Goal: Task Accomplishment & Management: Complete application form

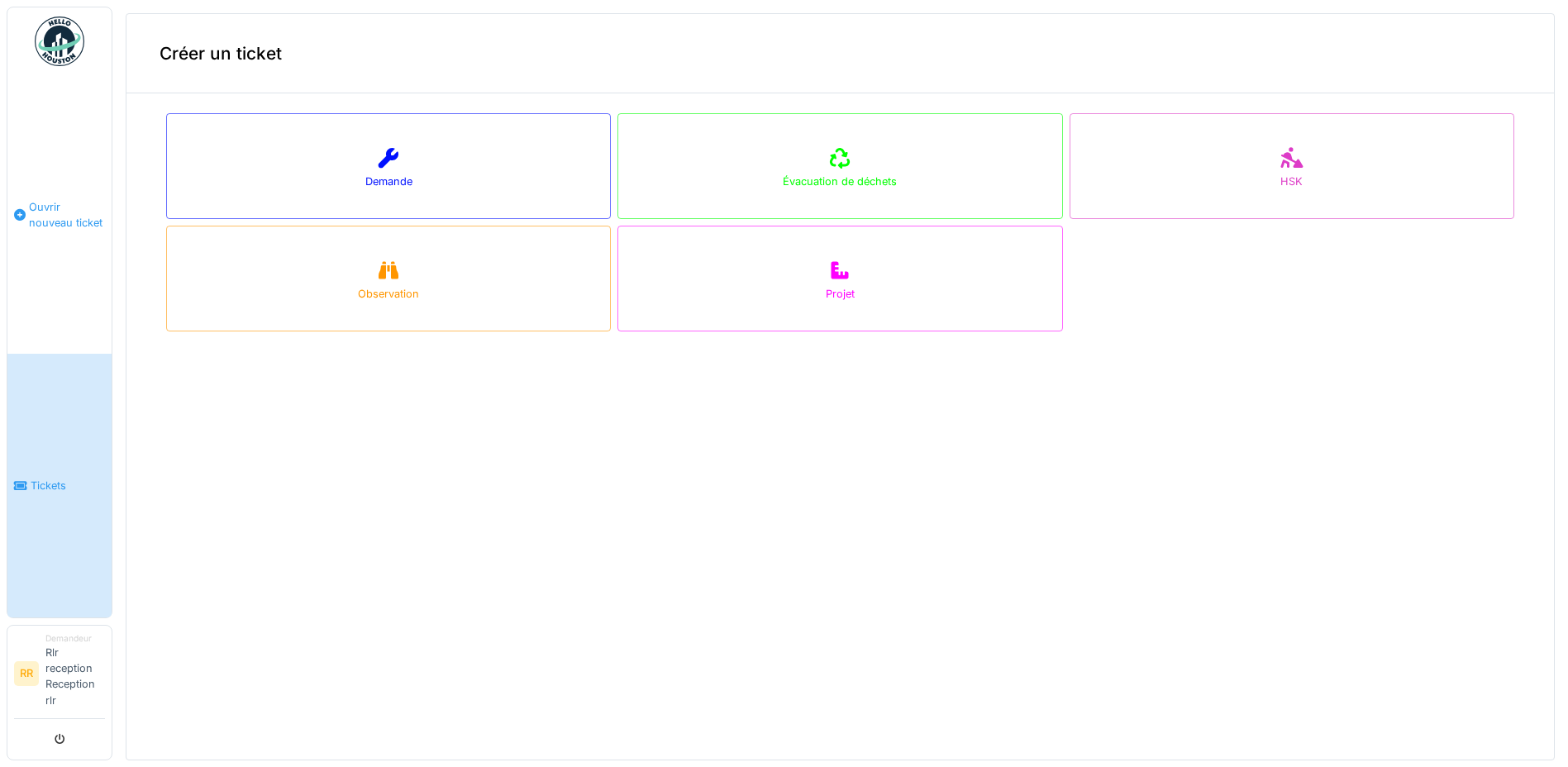
click at [102, 119] on link "Ouvrir nouveau ticket" at bounding box center [59, 215] width 104 height 279
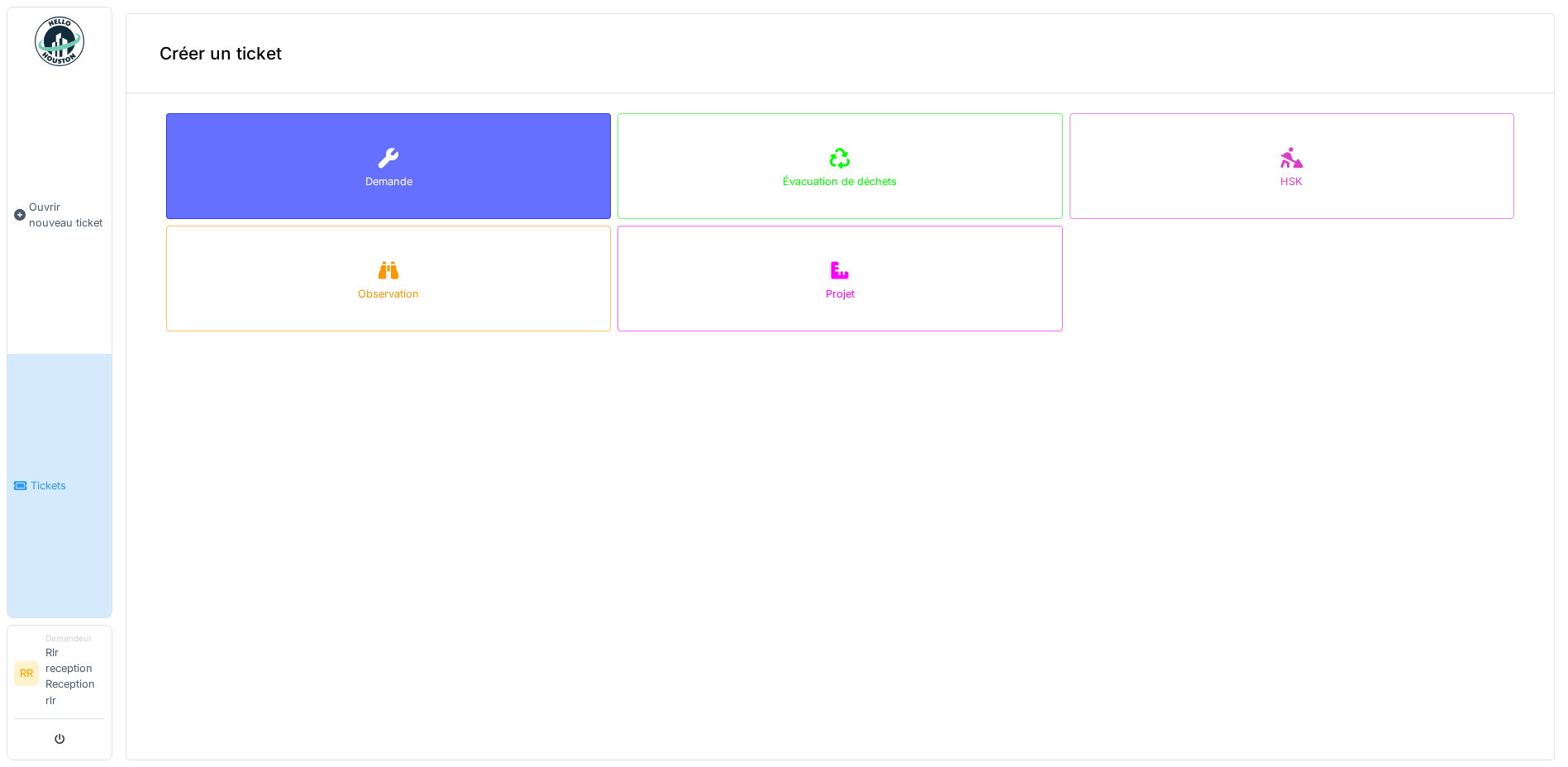
click at [363, 165] on div "Demande" at bounding box center [388, 166] width 445 height 105
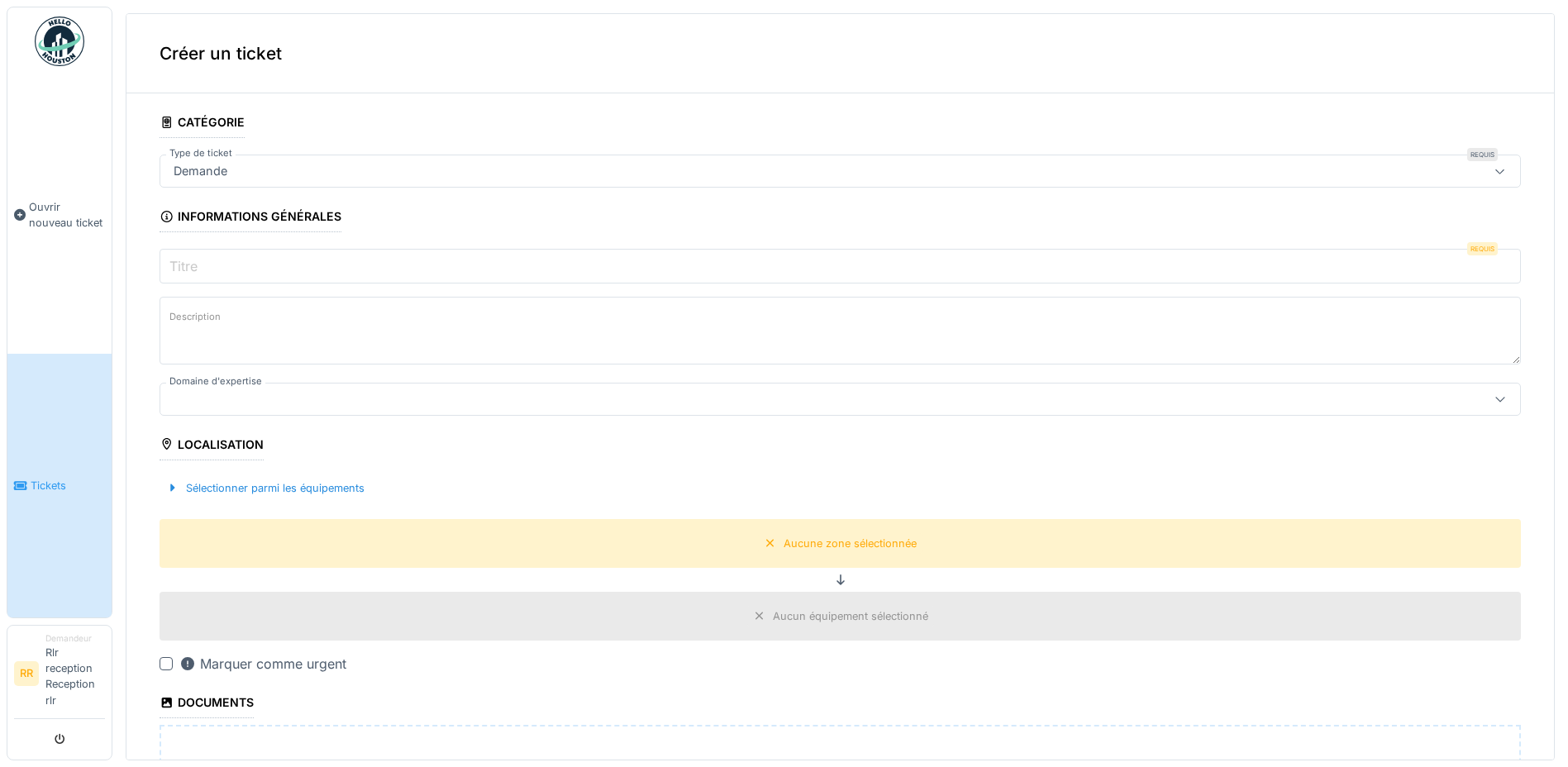
click at [250, 269] on input "Titre" at bounding box center [840, 266] width 1361 height 35
click at [236, 270] on input "Titre" at bounding box center [840, 266] width 1361 height 35
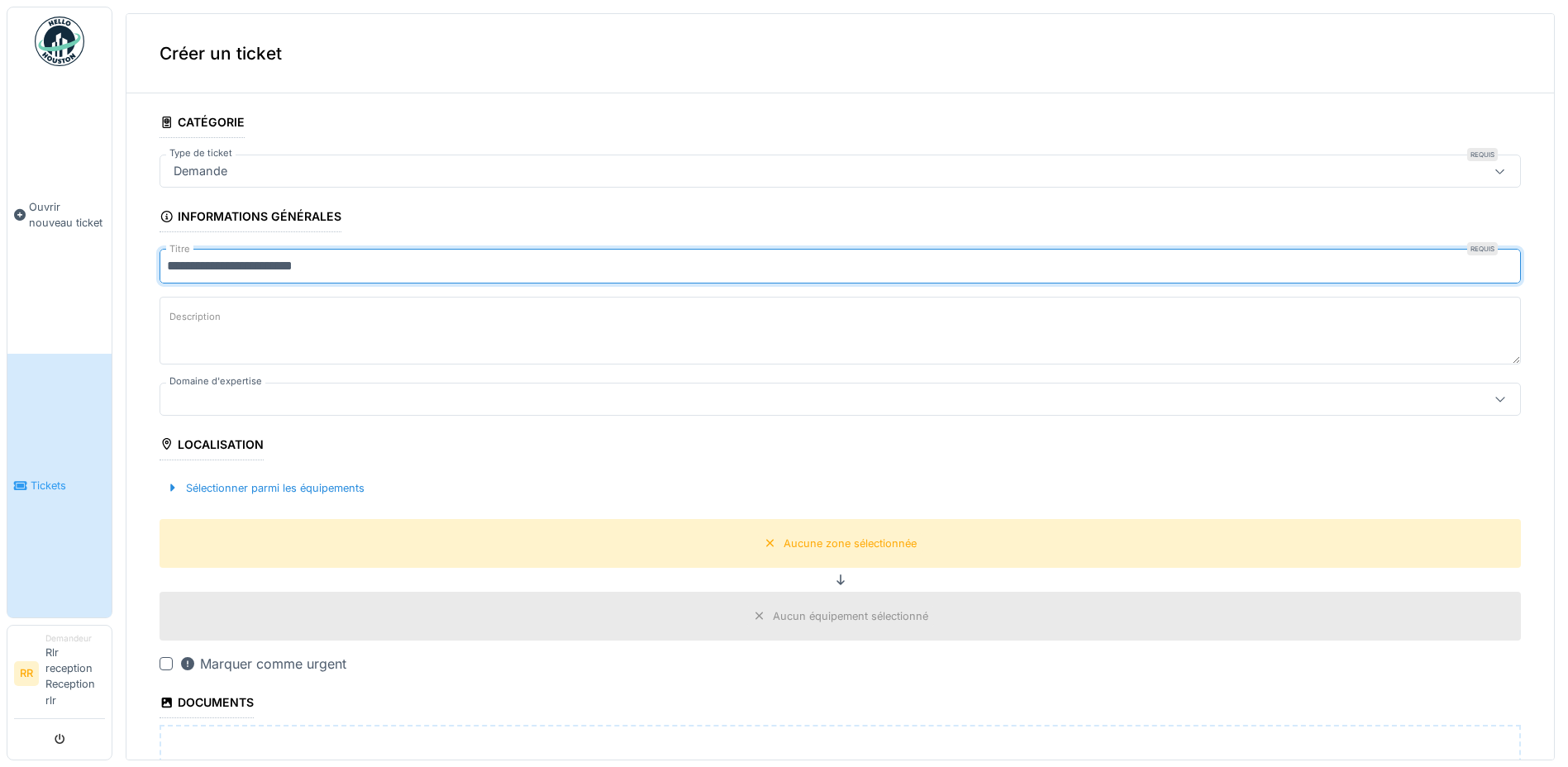
type input "**********"
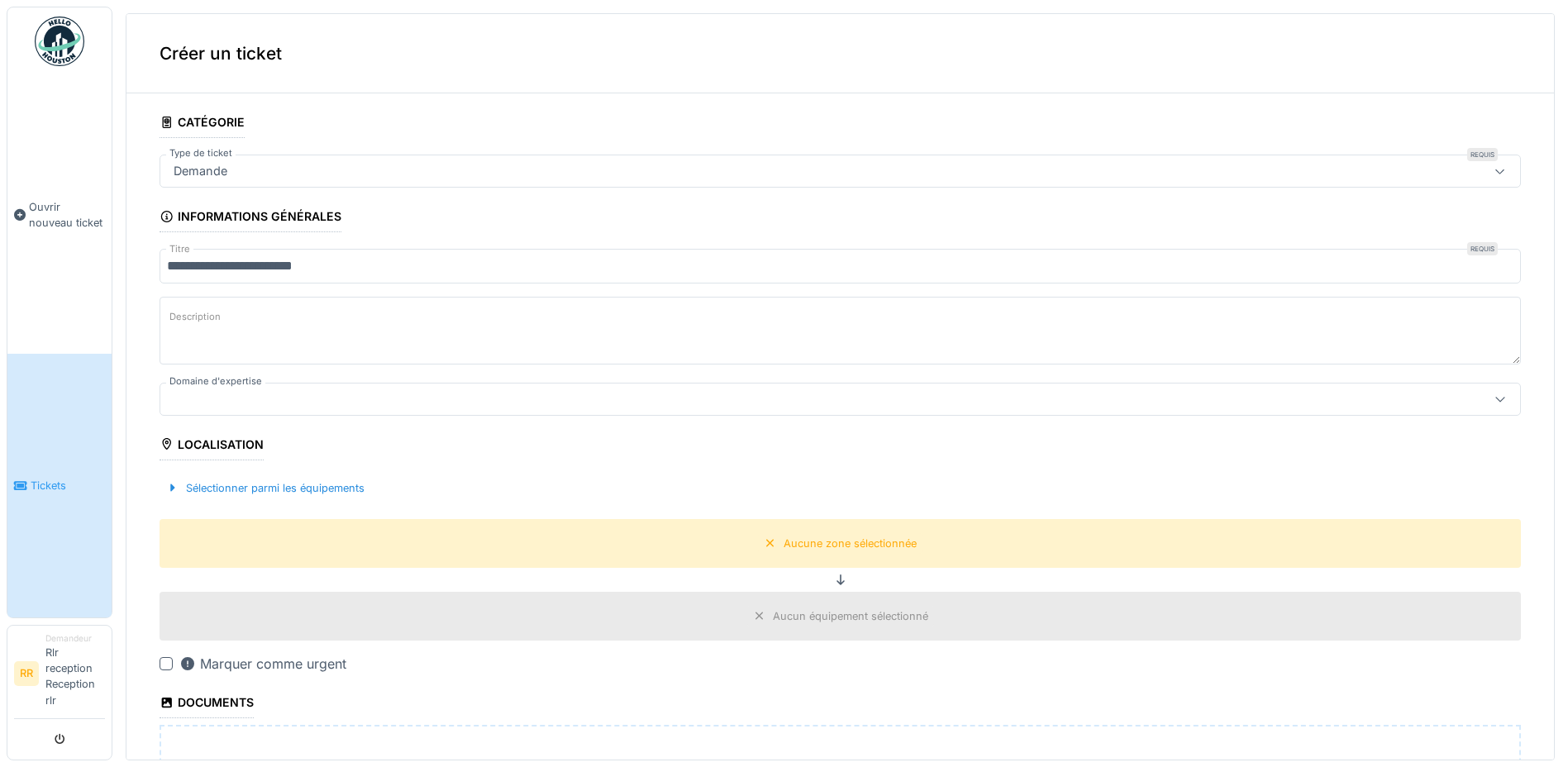
click at [201, 324] on label "Description" at bounding box center [196, 317] width 58 height 21
click at [201, 324] on textarea "Description" at bounding box center [840, 330] width 1361 height 68
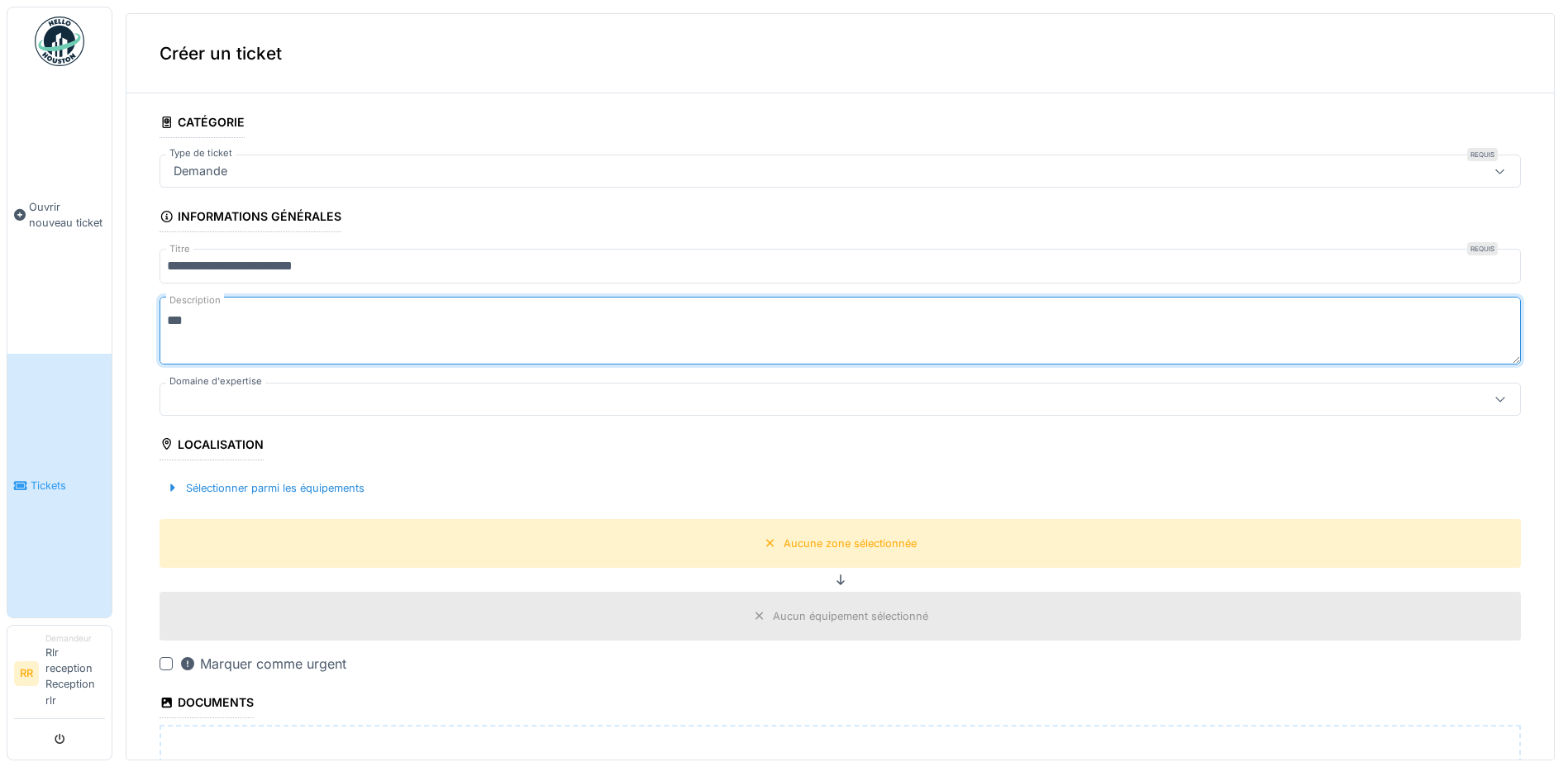
type textarea "***"
click at [167, 659] on div at bounding box center [166, 664] width 13 height 13
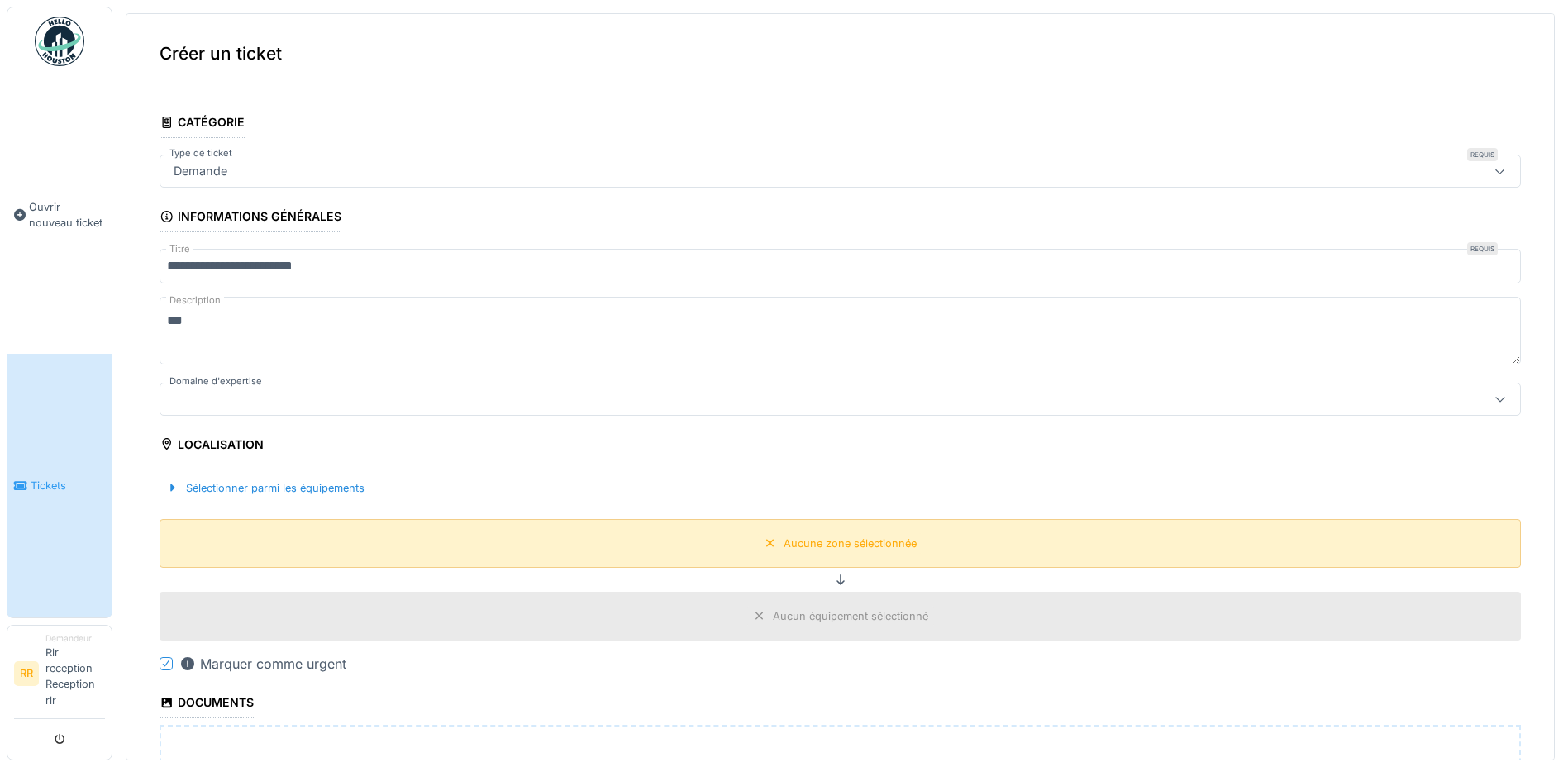
click at [405, 551] on div "Aucune zone sélectionnée" at bounding box center [840, 544] width 1361 height 49
click at [763, 540] on div "Aucune zone sélectionnée" at bounding box center [840, 544] width 165 height 21
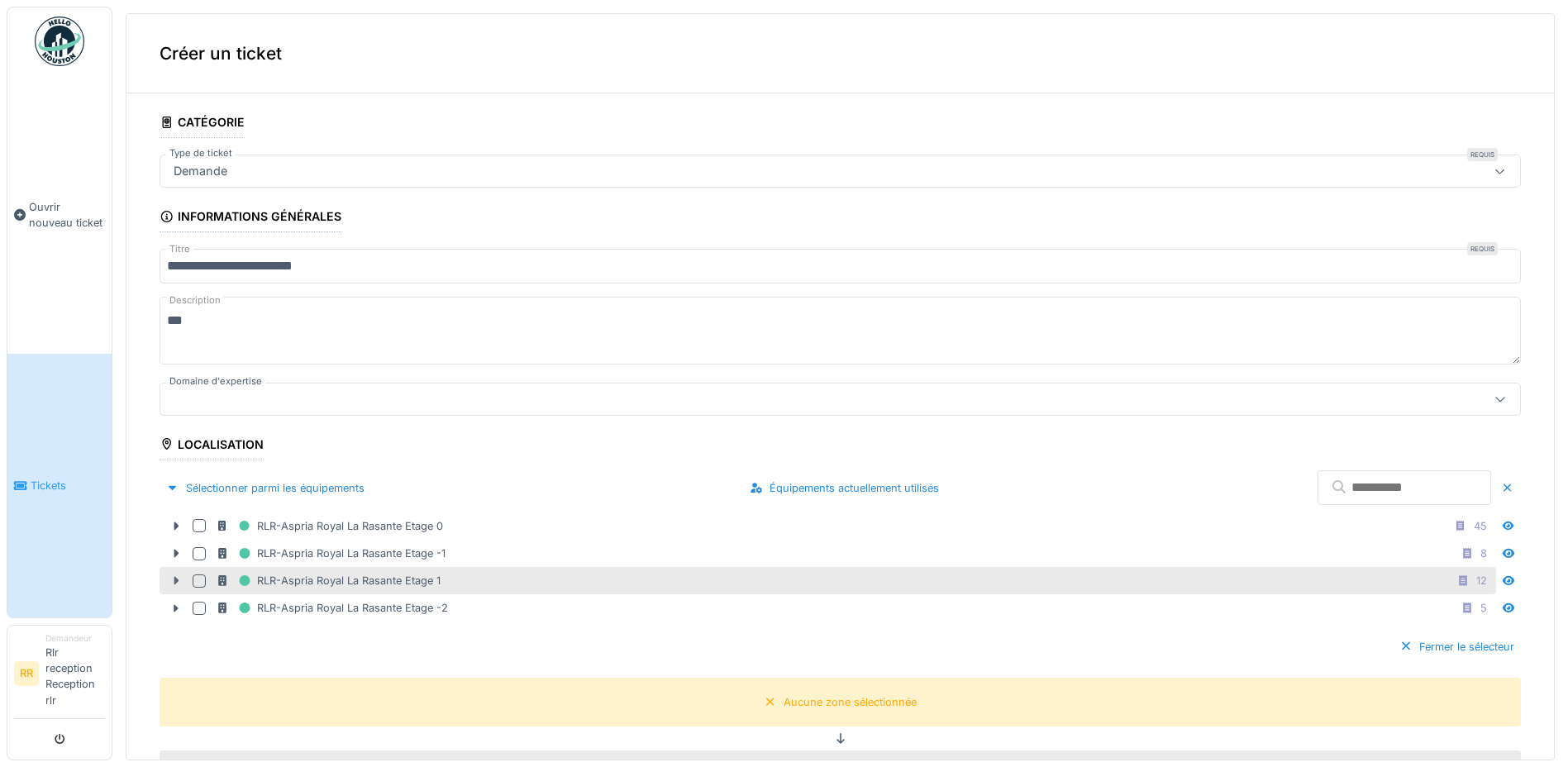
click at [180, 578] on icon at bounding box center [176, 581] width 13 height 10
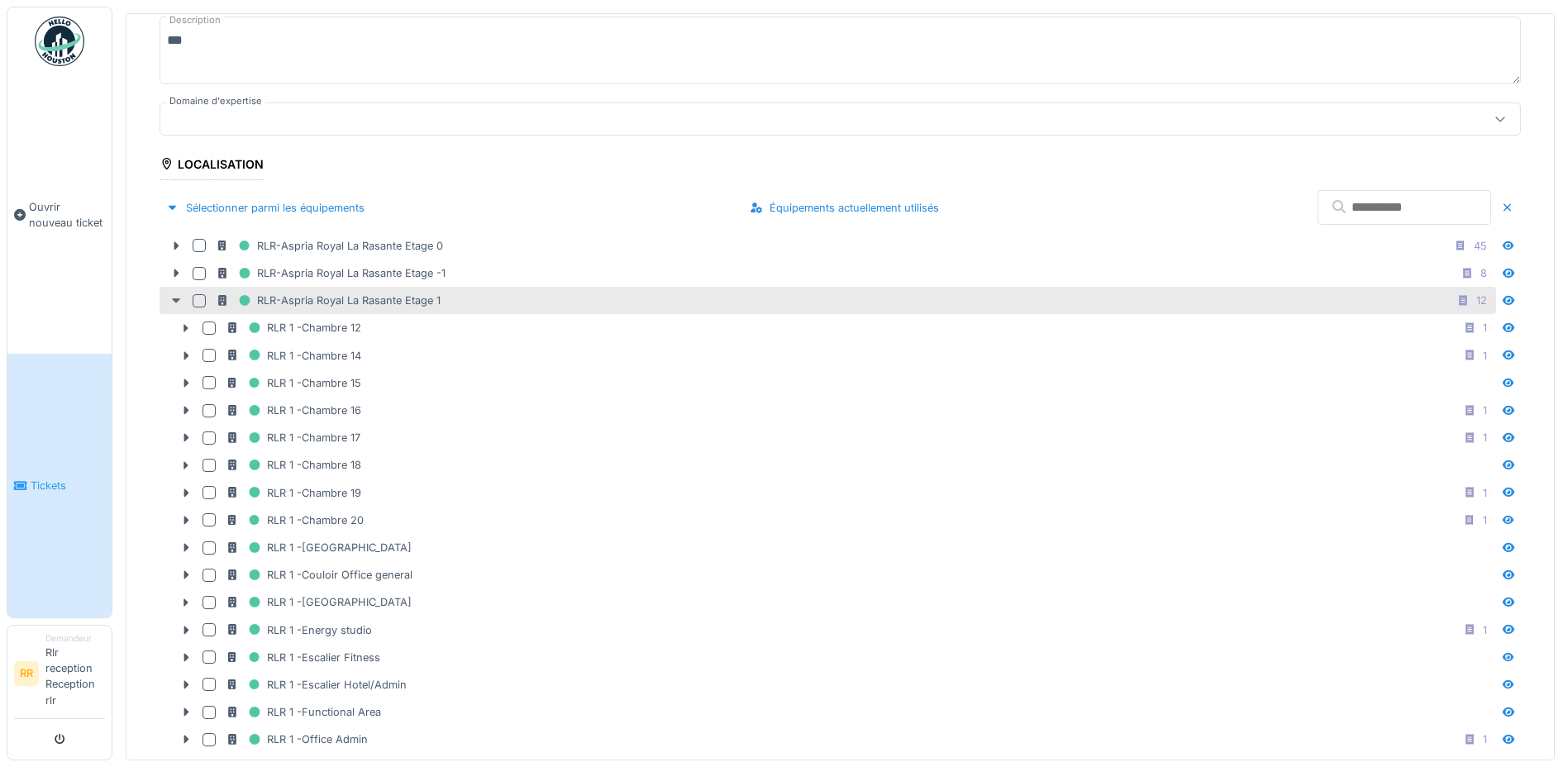
scroll to position [331, 0]
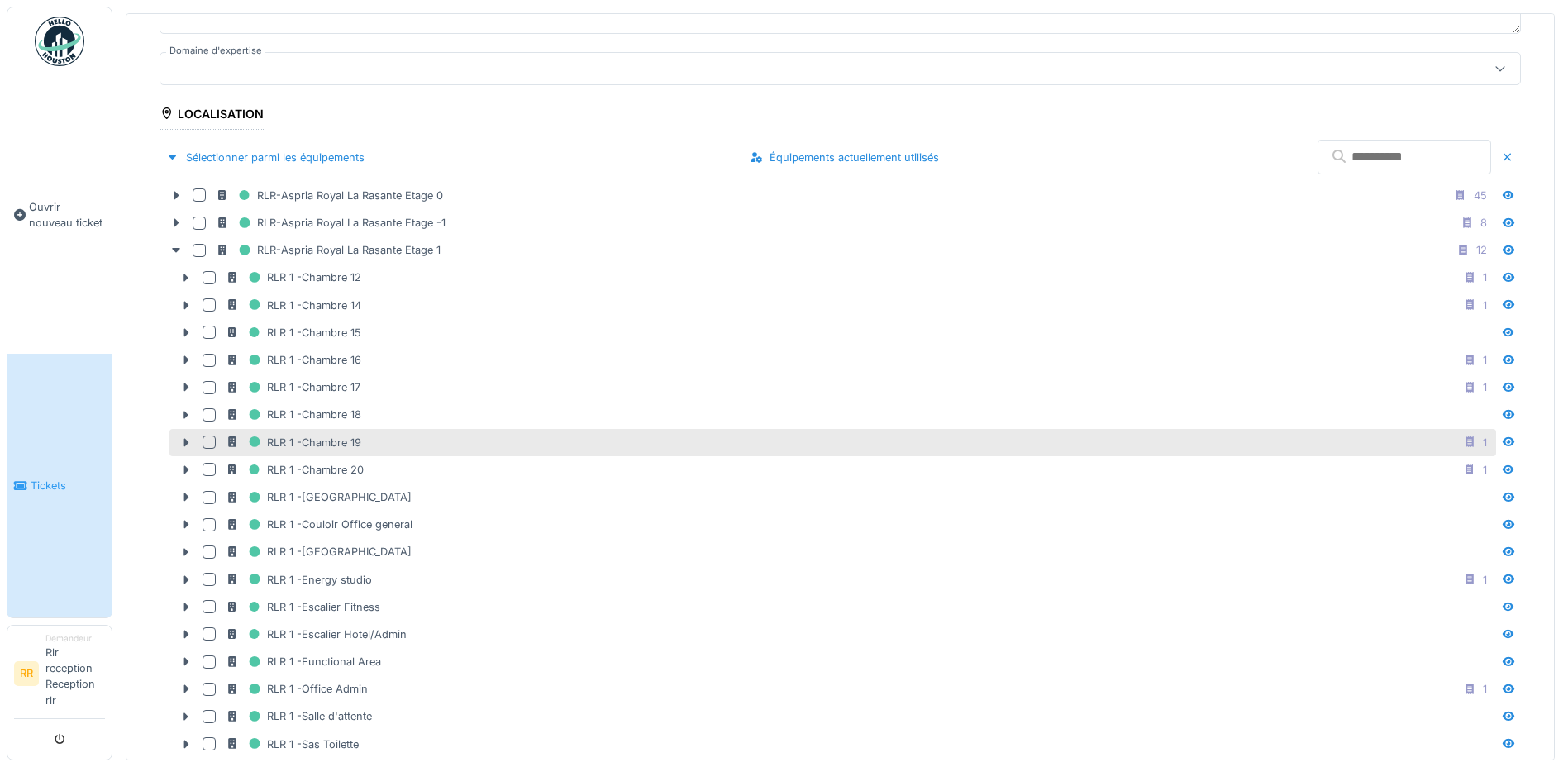
click at [208, 442] on div at bounding box center [209, 442] width 13 height 13
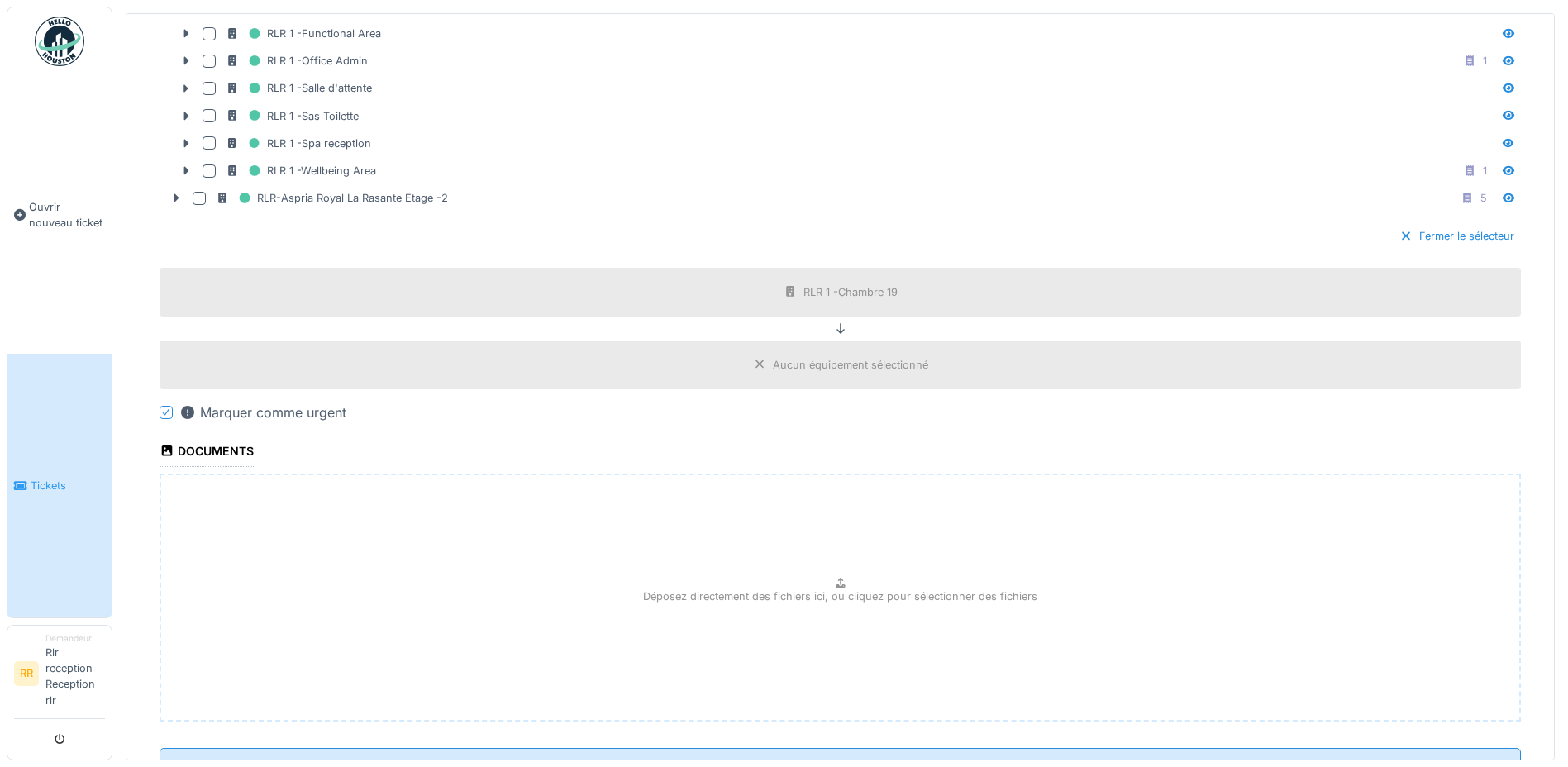
scroll to position [1029, 0]
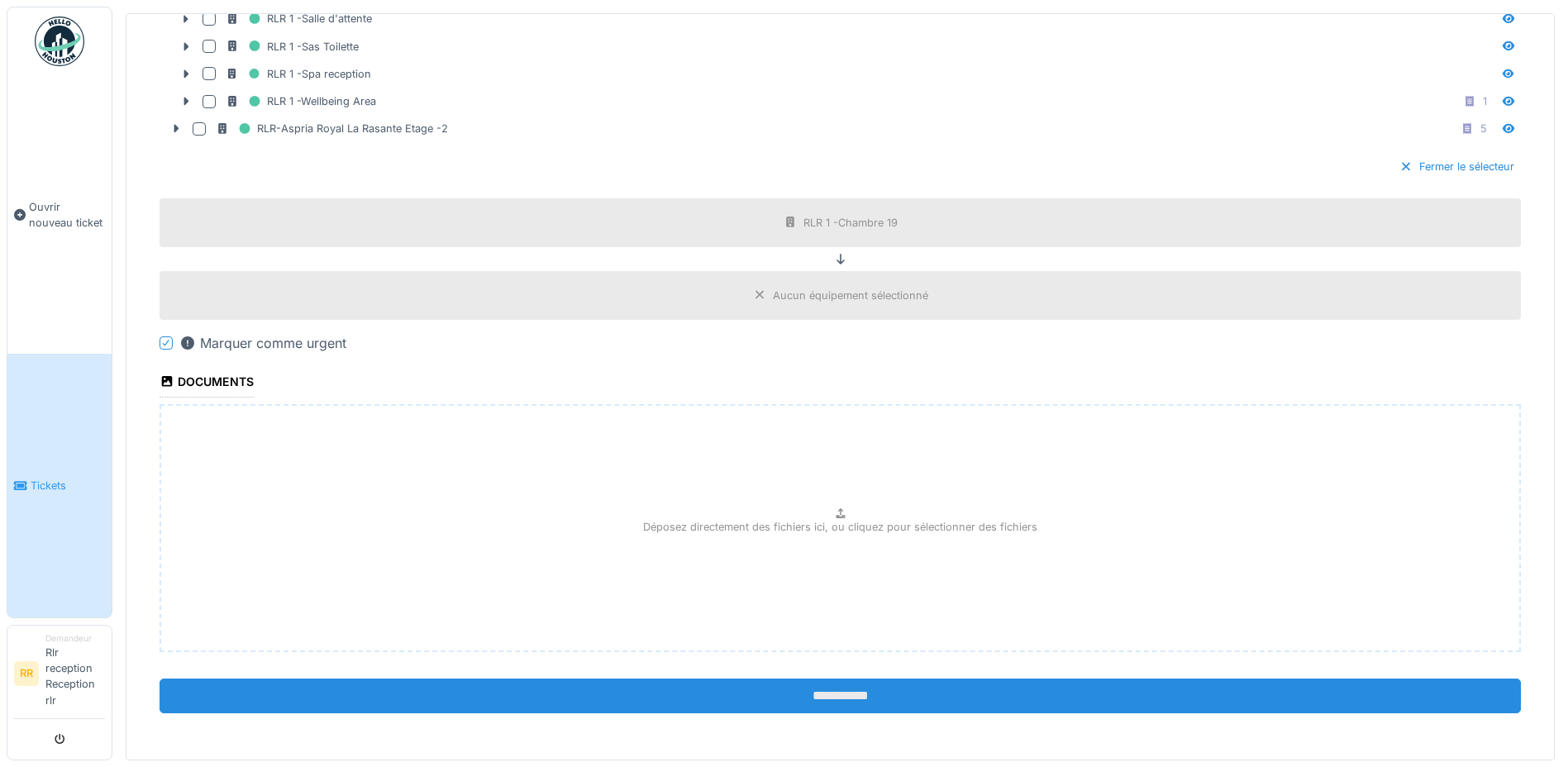
click at [823, 690] on input "**********" at bounding box center [840, 695] width 1361 height 35
